Goal: Task Accomplishment & Management: Complete application form

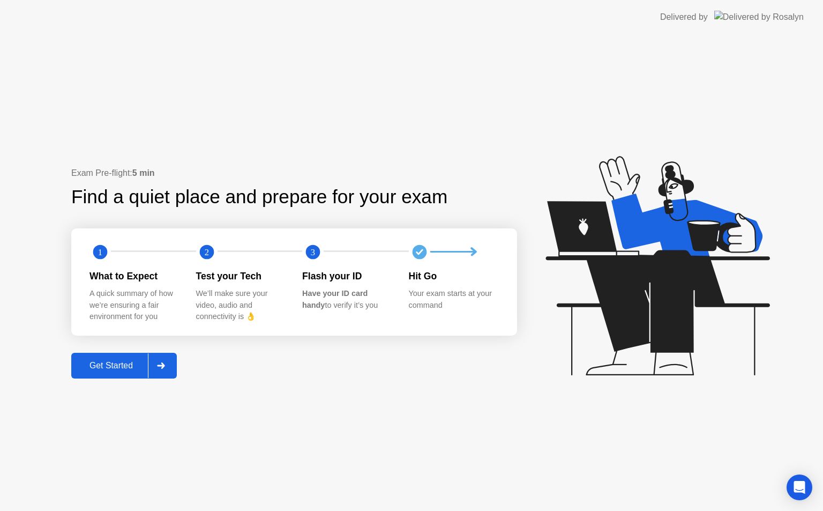
click at [159, 367] on icon at bounding box center [161, 365] width 8 height 6
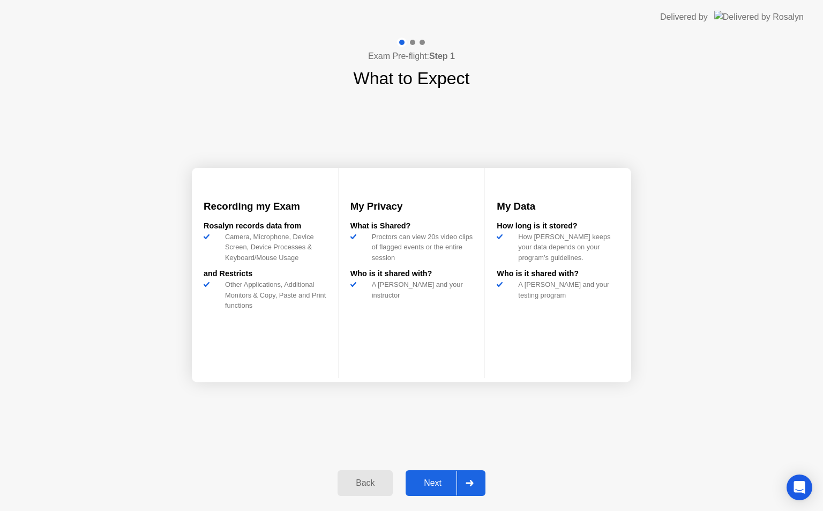
click at [471, 484] on icon at bounding box center [470, 483] width 8 height 6
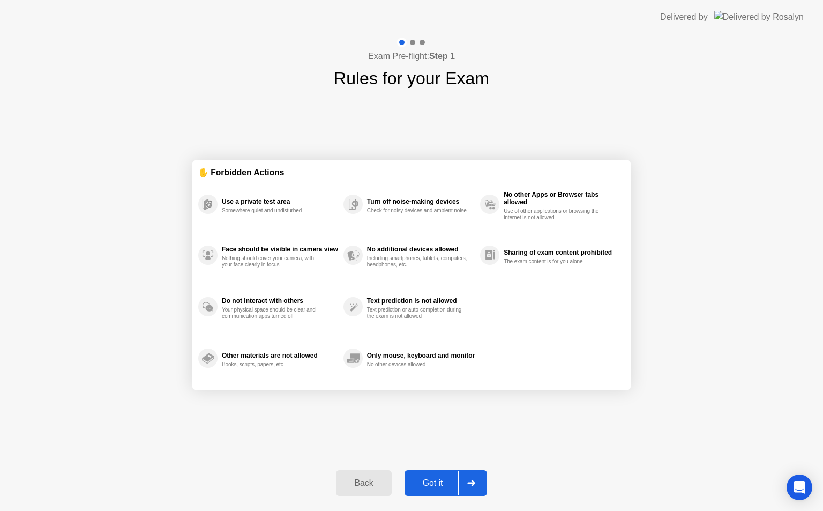
click at [471, 484] on icon at bounding box center [471, 483] width 8 height 6
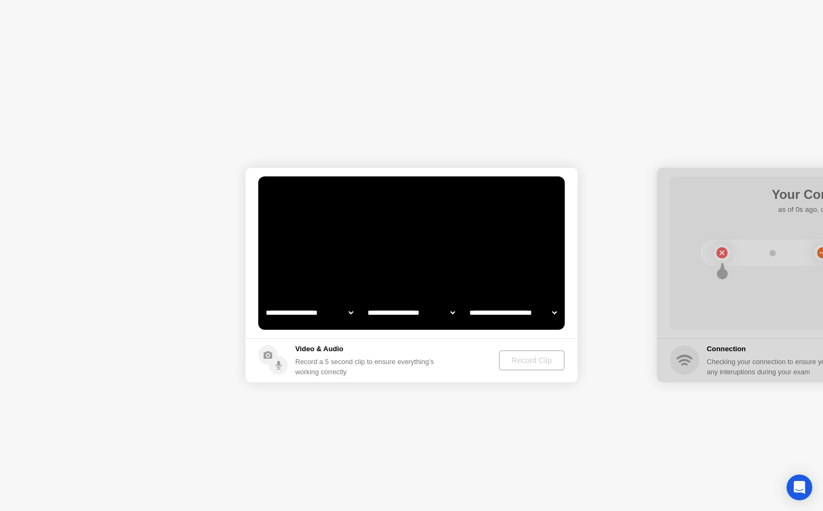
select select "**********"
select select "*******"
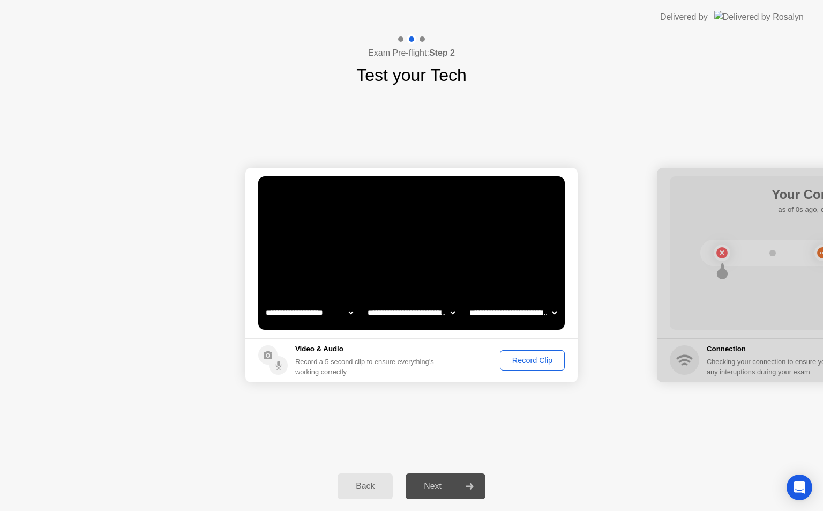
click at [528, 361] on div "Record Clip" at bounding box center [532, 360] width 57 height 9
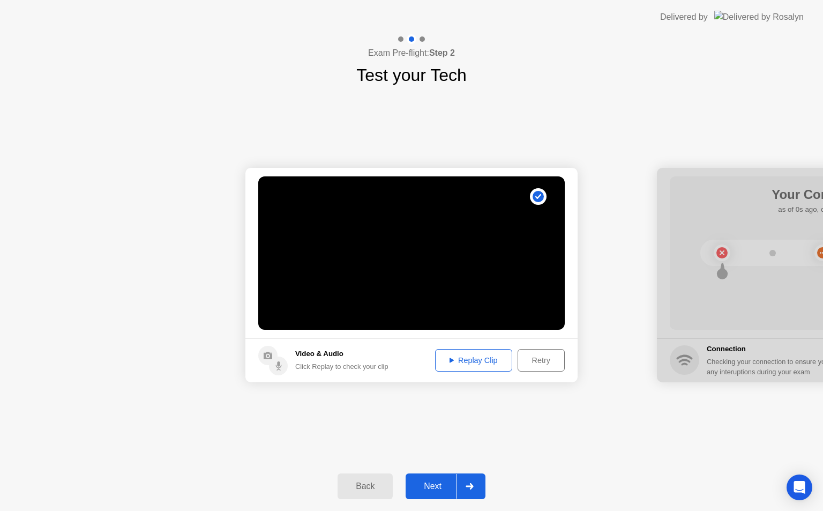
click at [528, 361] on div "Retry" at bounding box center [541, 360] width 40 height 9
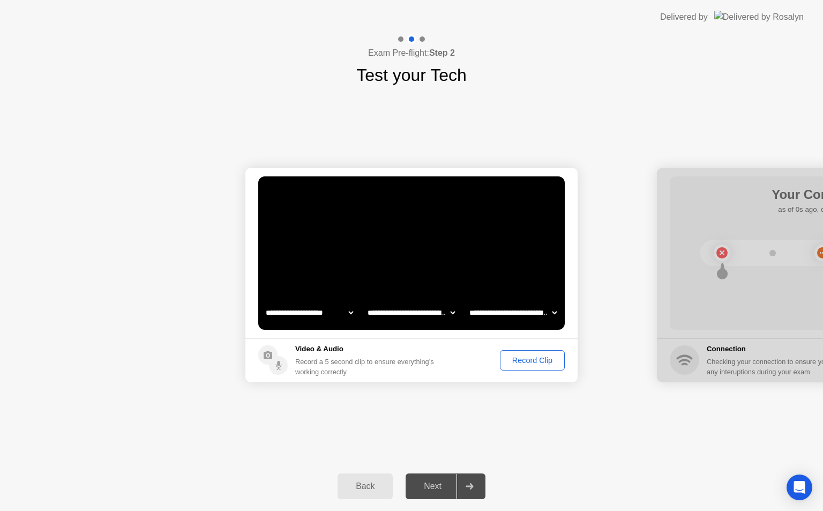
click at [472, 489] on icon at bounding box center [470, 486] width 8 height 6
click at [516, 361] on div "Record Clip" at bounding box center [532, 360] width 57 height 9
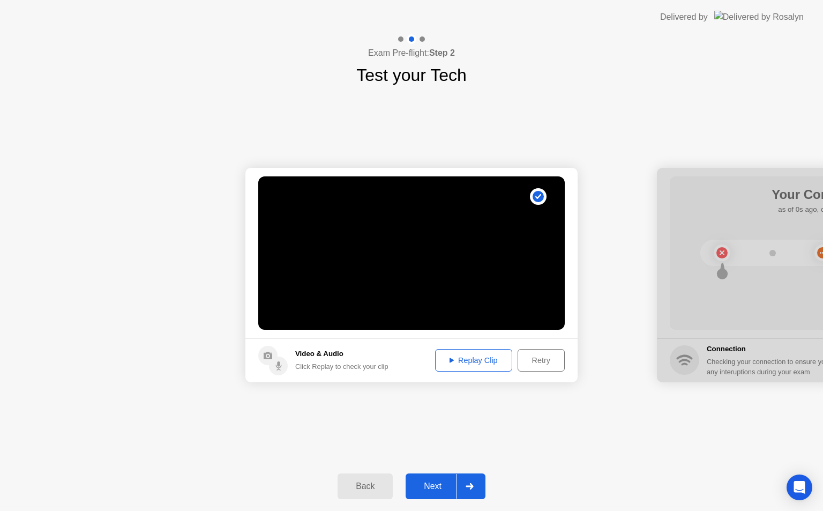
click at [475, 487] on div at bounding box center [470, 486] width 26 height 25
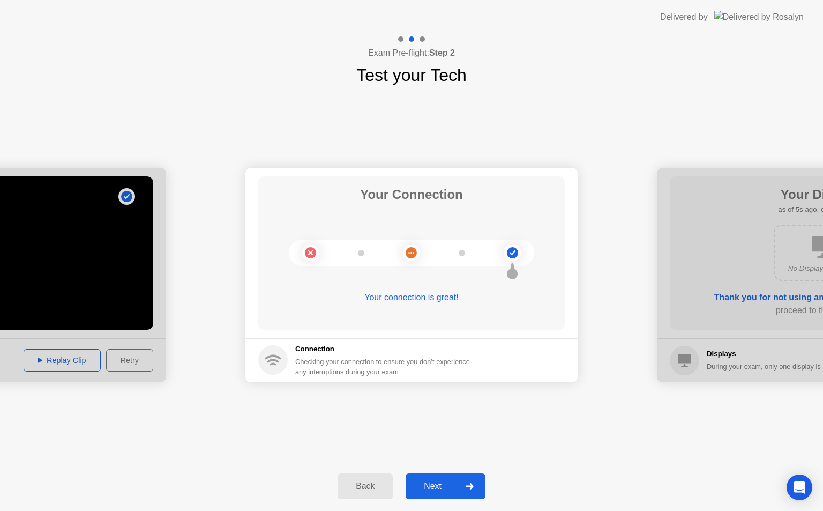
click at [475, 487] on div at bounding box center [470, 486] width 26 height 25
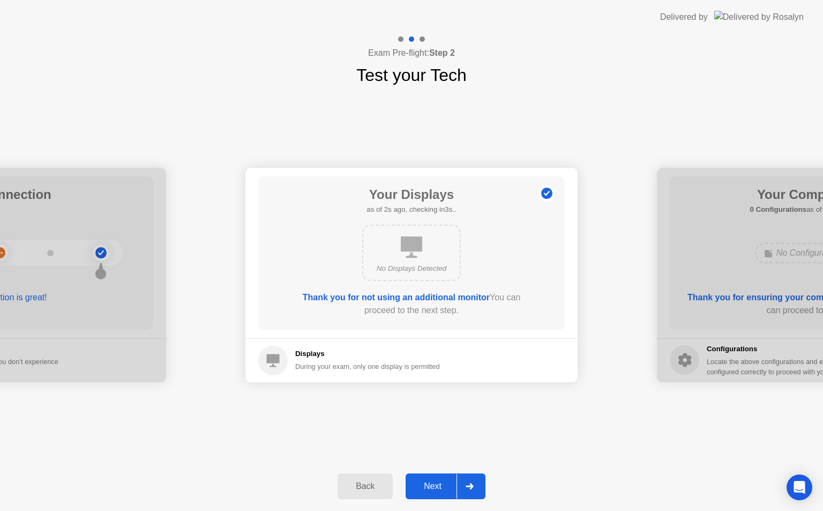
click at [475, 486] on div at bounding box center [470, 486] width 26 height 25
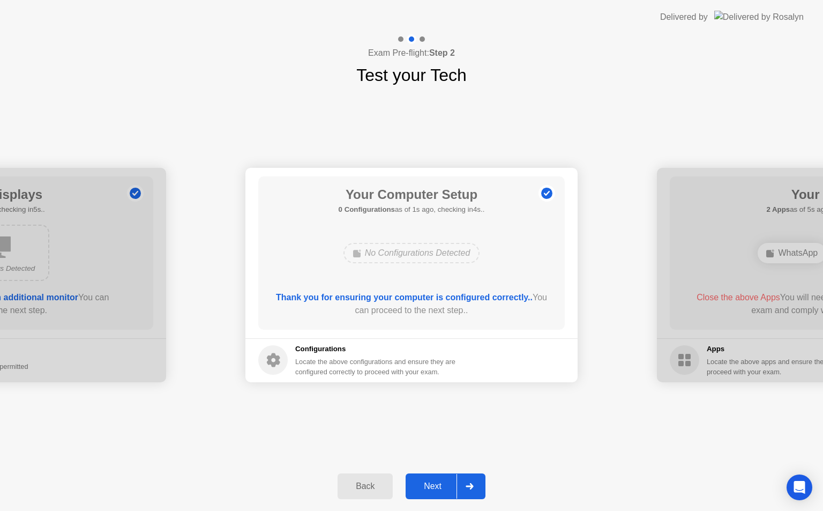
click at [476, 486] on div at bounding box center [470, 486] width 26 height 25
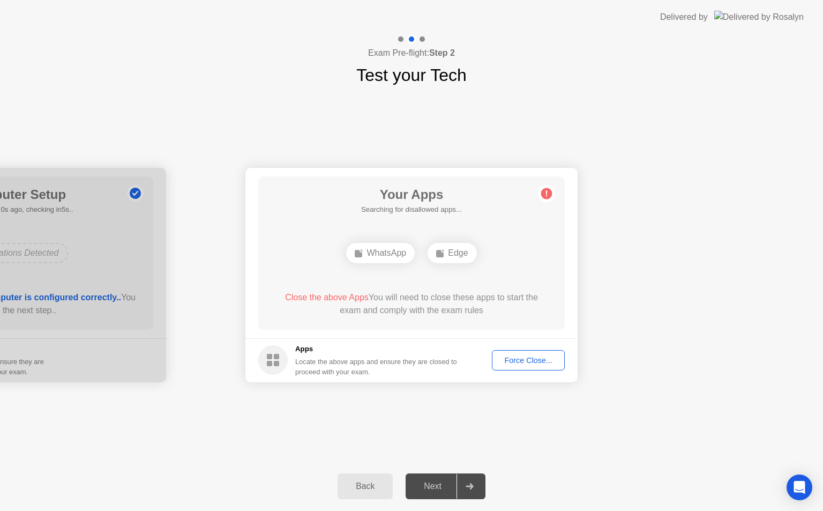
click at [536, 360] on div "Force Close..." at bounding box center [528, 360] width 65 height 9
click at [512, 360] on div "Force Close..." at bounding box center [528, 360] width 65 height 9
click at [534, 362] on div "Force Close..." at bounding box center [528, 360] width 65 height 9
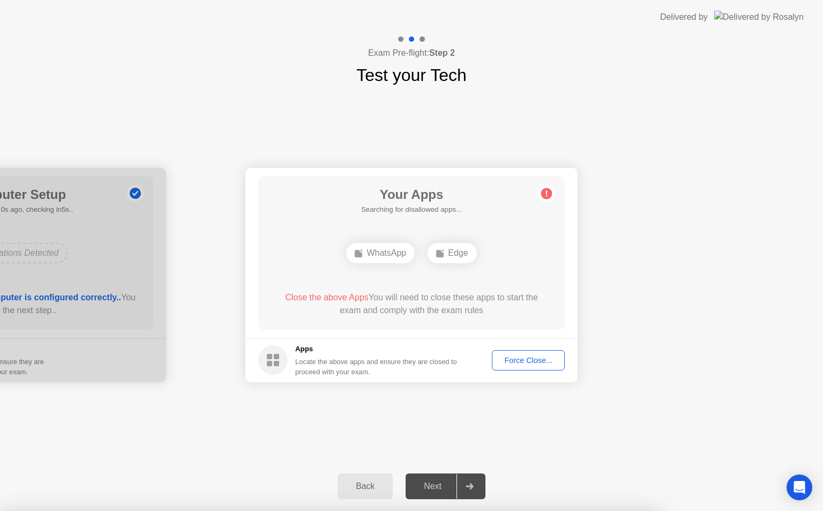
click at [525, 361] on div "Force Close..." at bounding box center [528, 360] width 65 height 9
click at [523, 356] on div "Force Close..." at bounding box center [528, 360] width 65 height 9
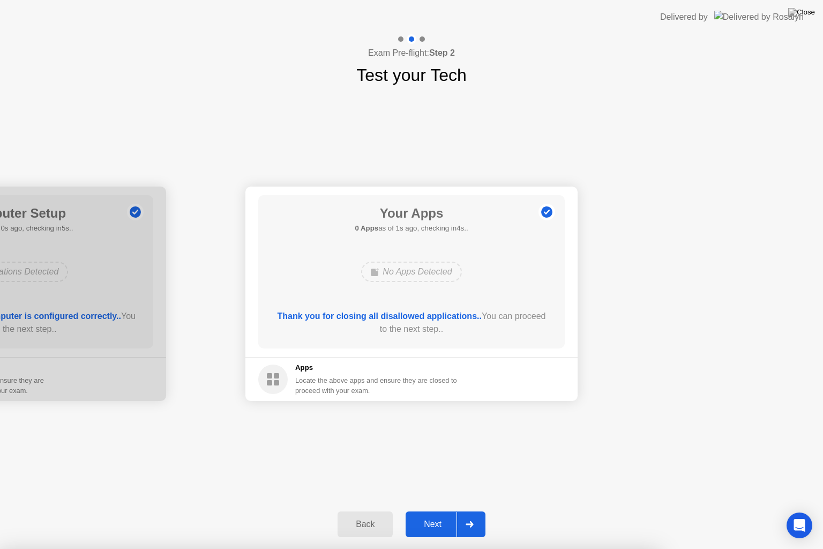
click at [472, 510] on icon at bounding box center [470, 524] width 8 height 6
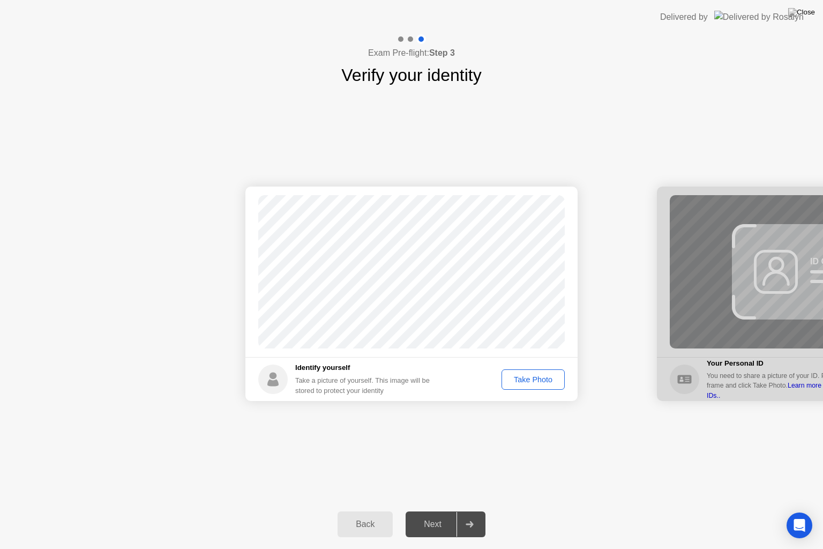
click at [525, 376] on div "Take Photo" at bounding box center [533, 379] width 56 height 9
click at [474, 510] on icon at bounding box center [470, 524] width 8 height 6
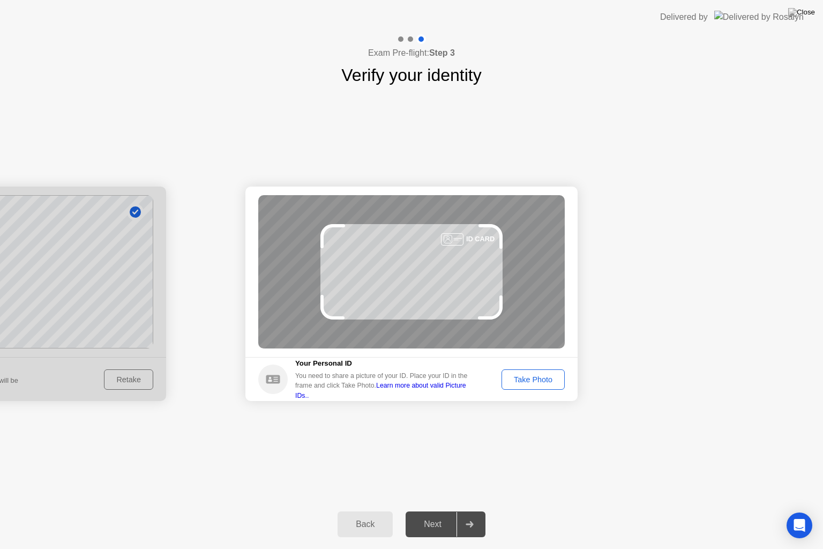
click at [474, 510] on icon at bounding box center [470, 524] width 8 height 6
click at [538, 375] on div "Take Photo" at bounding box center [533, 379] width 56 height 9
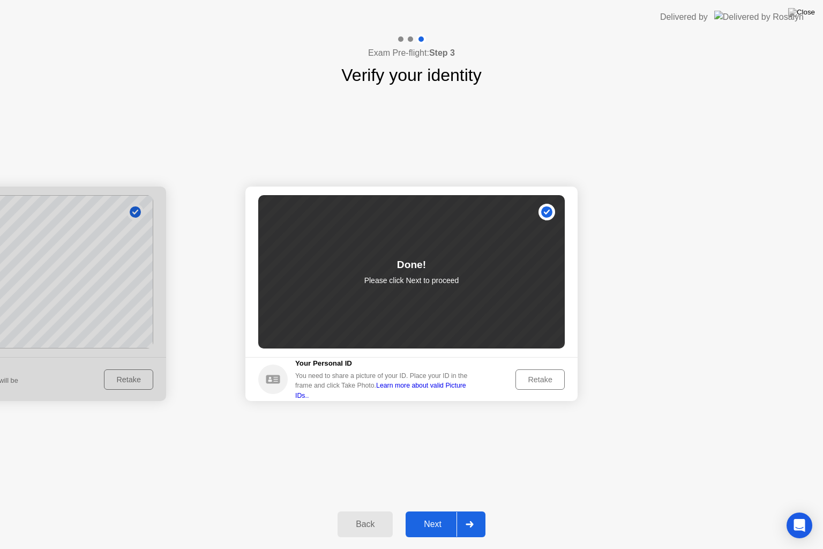
click at [475, 510] on div at bounding box center [470, 524] width 26 height 25
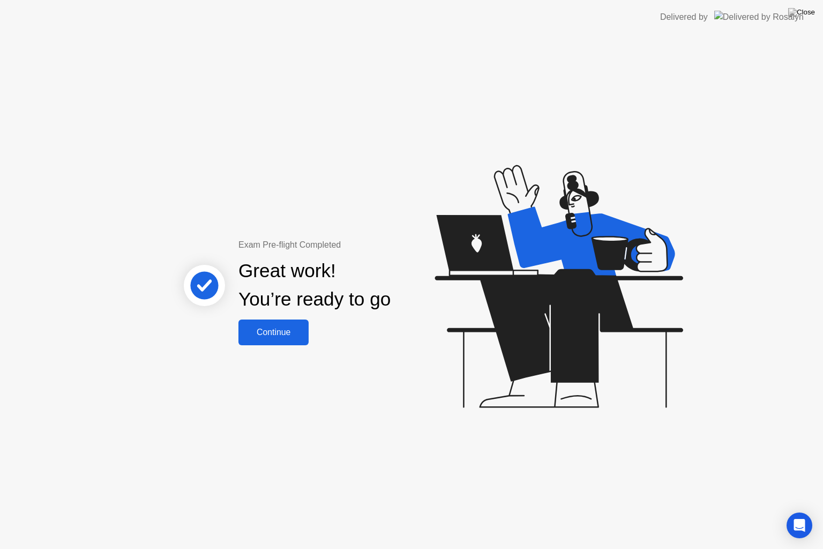
click at [287, 327] on div "Continue" at bounding box center [274, 332] width 64 height 10
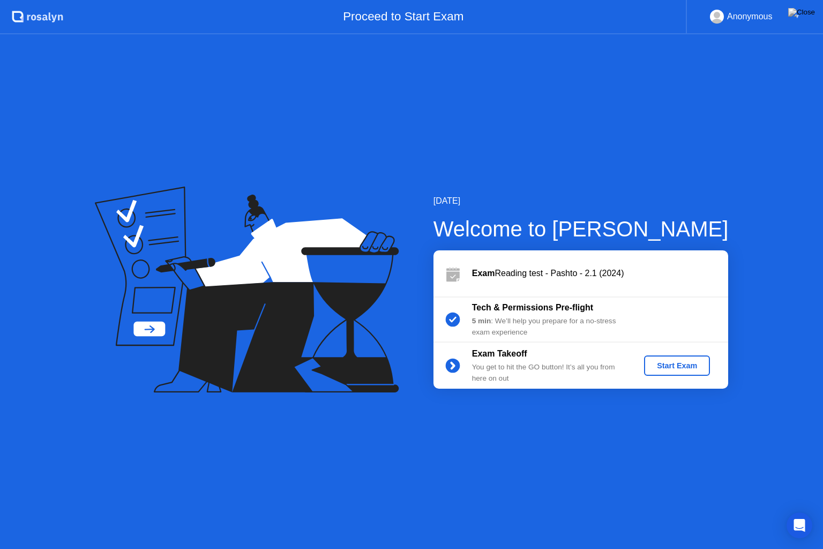
click at [669, 359] on button "Start Exam" at bounding box center [677, 365] width 66 height 20
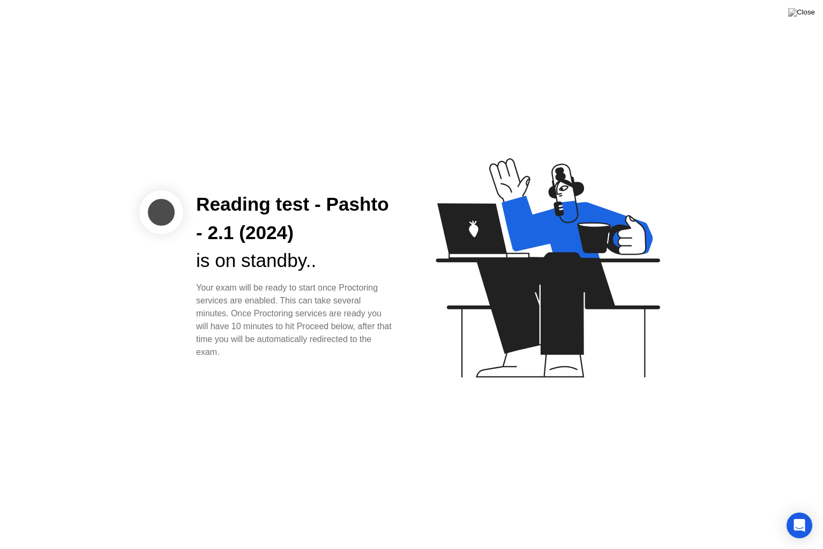
click at [682, 307] on icon at bounding box center [545, 273] width 277 height 274
click at [163, 219] on div at bounding box center [161, 212] width 44 height 44
click at [429, 275] on icon at bounding box center [545, 273] width 277 height 274
drag, startPoint x: 264, startPoint y: 371, endPoint x: 325, endPoint y: 397, distance: 66.3
click at [325, 397] on div "Reading test - Pashto - 2.1 (2024) is on standby.. Your exam will be ready to s…" at bounding box center [411, 274] width 823 height 549
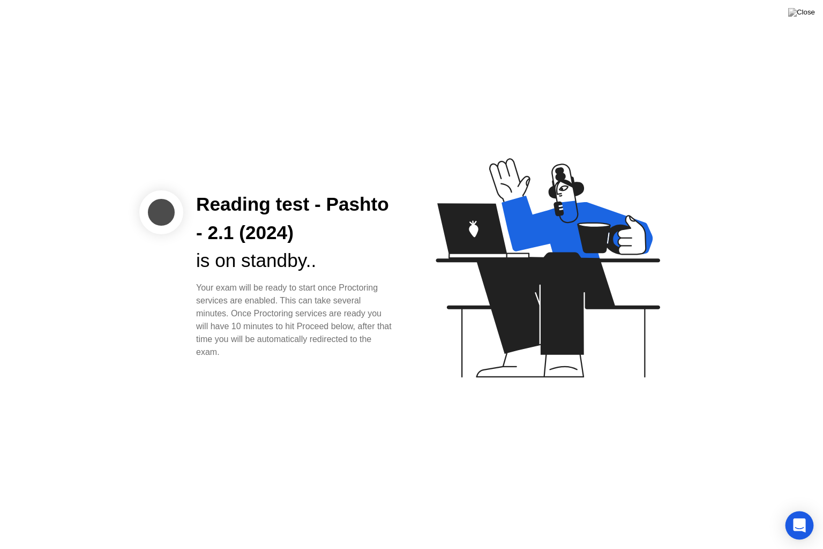
click at [800, 510] on div "Open Intercom Messenger" at bounding box center [800, 525] width 28 height 28
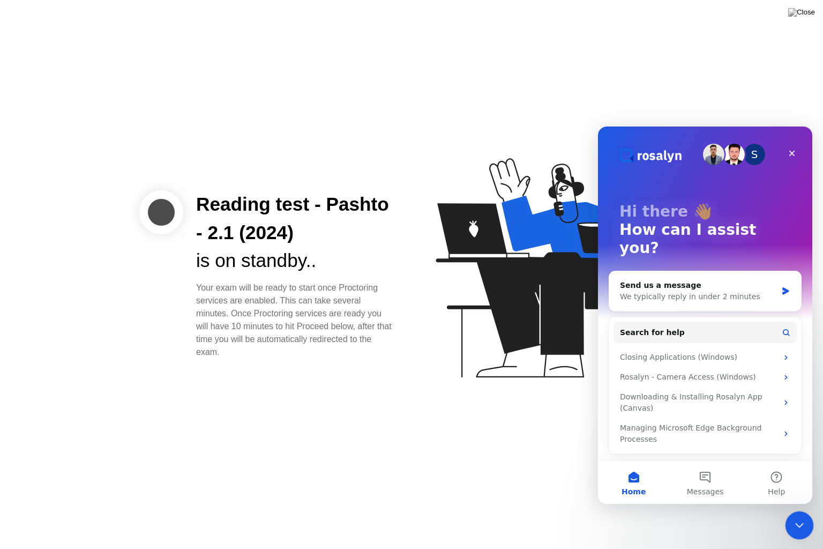
click at [796, 510] on div "Close Intercom Messenger" at bounding box center [798, 524] width 26 height 26
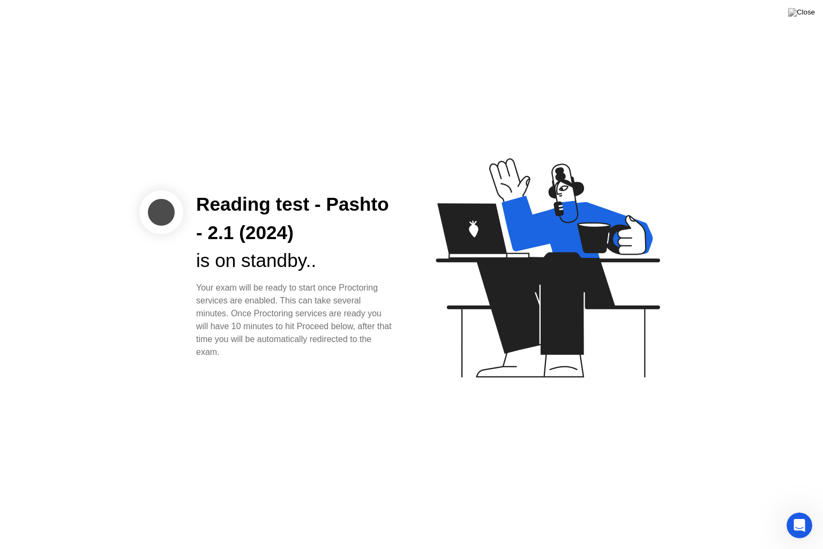
click at [738, 446] on div "Reading test - Pashto - 2.1 (2024) is on standby.. Your exam will be ready to s…" at bounding box center [411, 274] width 823 height 549
click at [751, 433] on div "Reading test - Pashto - 2.1 (2024) is on standby.. Your exam will be ready to s…" at bounding box center [411, 274] width 823 height 549
click at [706, 126] on div "Reading test - Pashto - 2.1 (2024) is on standby.. Your exam will be ready to s…" at bounding box center [411, 274] width 823 height 549
click at [806, 10] on img at bounding box center [801, 12] width 27 height 9
